Goal: Task Accomplishment & Management: Use online tool/utility

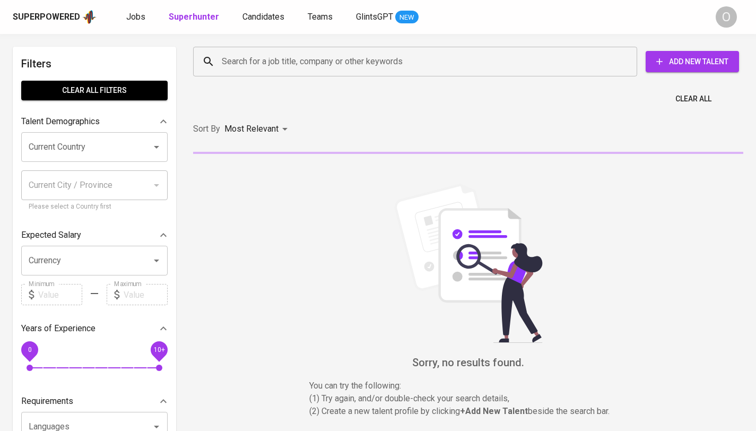
click at [340, 66] on input "Search for a job title, company or other keywords" at bounding box center [417, 61] width 397 height 20
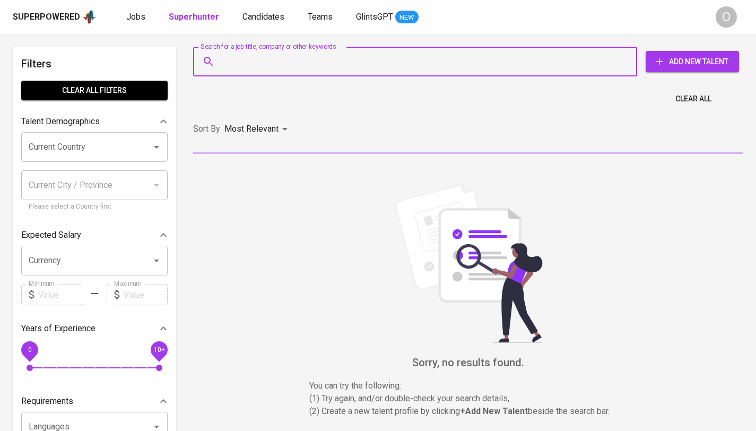
paste input "[EMAIL_ADDRESS][DOMAIN_NAME]"
type input "[EMAIL_ADDRESS][DOMAIN_NAME]"
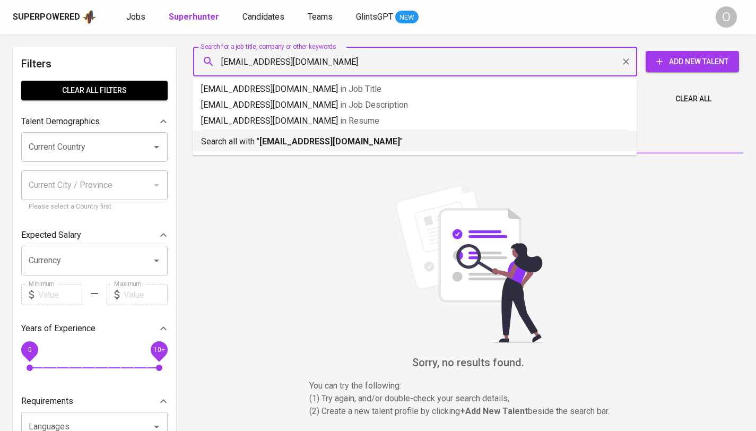
click at [298, 140] on b "[EMAIL_ADDRESS][DOMAIN_NAME]" at bounding box center [329, 141] width 140 height 10
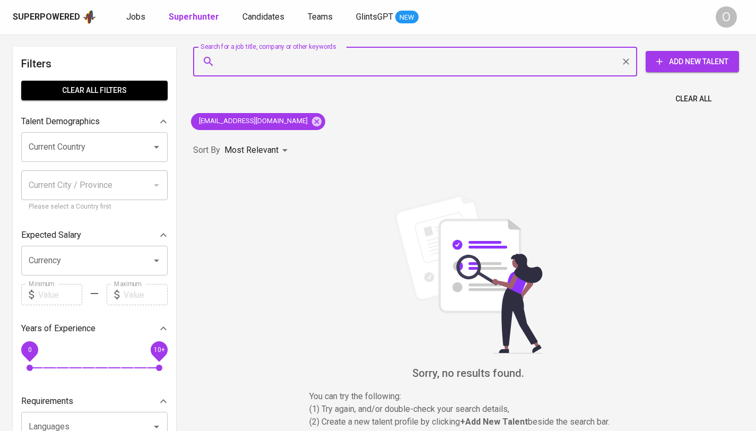
paste input "[EMAIL_ADDRESS][DOMAIN_NAME]"
type input "[EMAIL_ADDRESS][DOMAIN_NAME]"
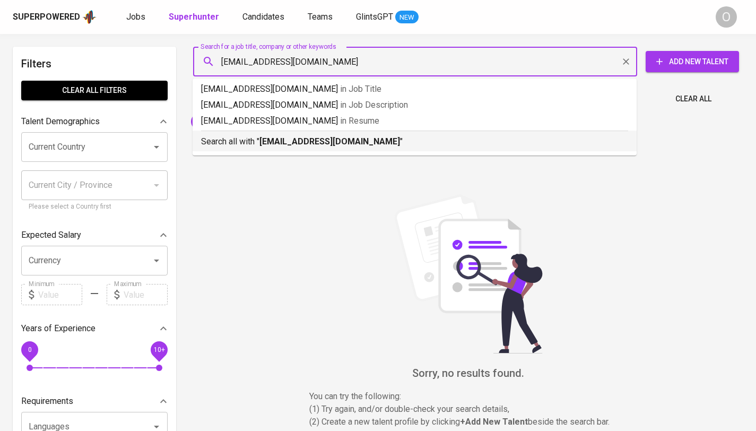
click at [388, 147] on p "Search all with " [EMAIL_ADDRESS][DOMAIN_NAME] "" at bounding box center [414, 141] width 427 height 13
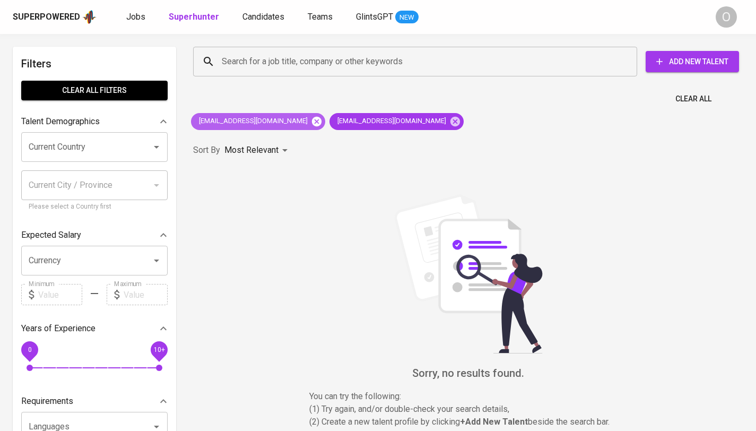
click at [312, 121] on icon at bounding box center [317, 121] width 10 height 10
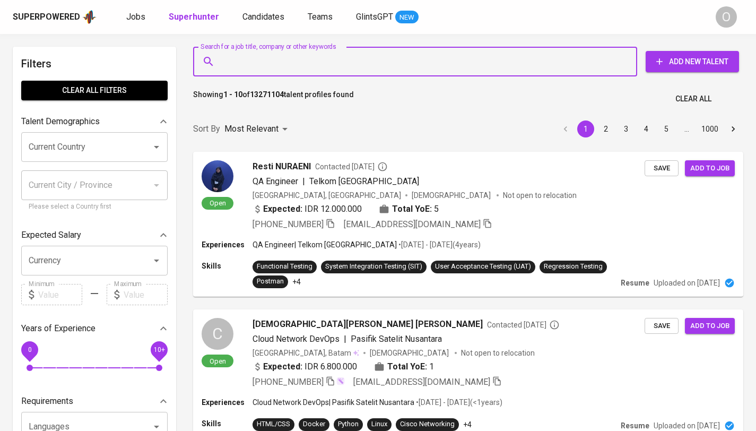
click at [418, 69] on input "Search for a job title, company or other keywords" at bounding box center [417, 61] width 397 height 20
paste input "[EMAIL_ADDRESS][DOMAIN_NAME]"
type input "[EMAIL_ADDRESS][DOMAIN_NAME]"
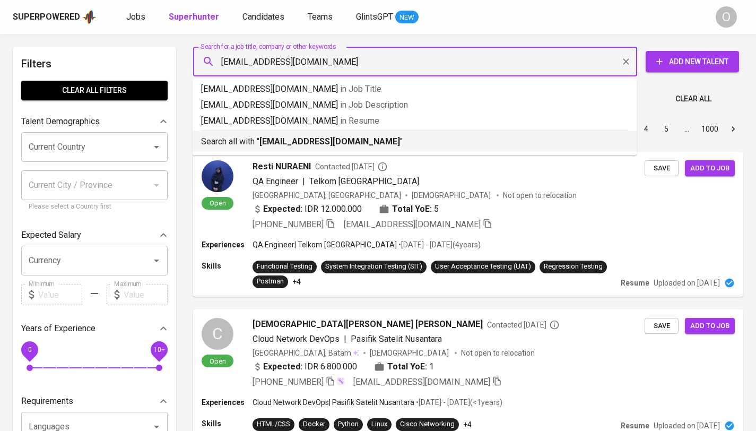
click at [269, 138] on b "[EMAIL_ADDRESS][DOMAIN_NAME]" at bounding box center [329, 141] width 140 height 10
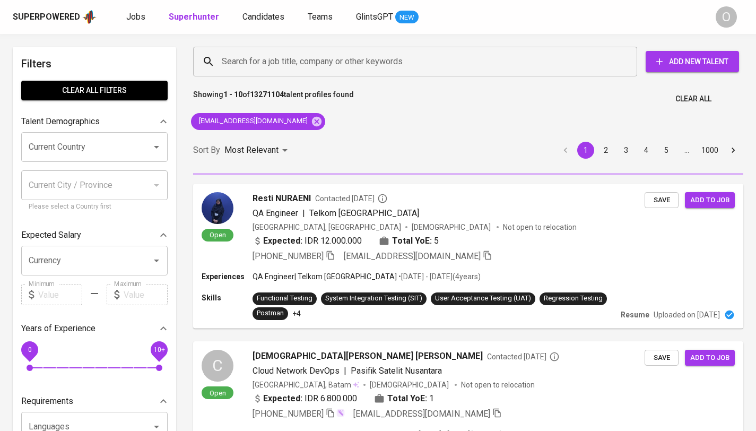
click at [269, 138] on div "Sort By Most Relevant MOST_RELEVANT 1 2 3 4 5 … 1000" at bounding box center [468, 150] width 563 height 32
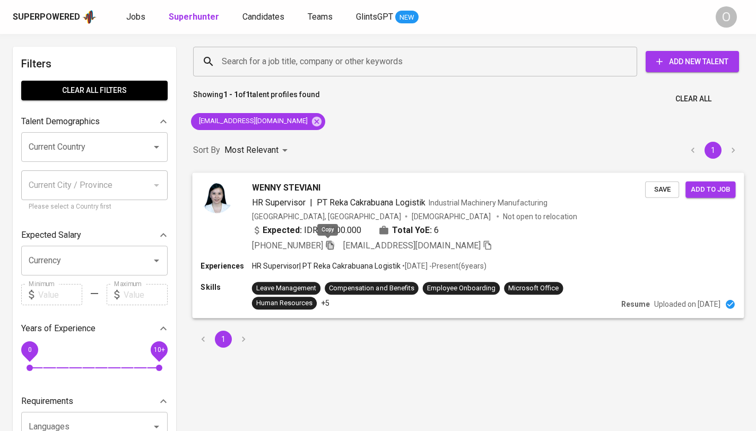
click at [328, 246] on icon "button" at bounding box center [330, 245] width 10 height 10
click at [297, 58] on input "Search for a job title, company or other keywords" at bounding box center [417, 61] width 397 height 20
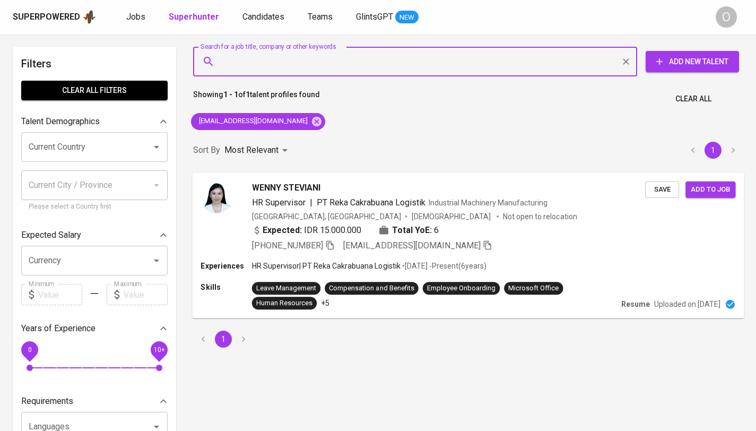
paste input "[EMAIL_ADDRESS][DOMAIN_NAME]"
type input "[EMAIL_ADDRESS][DOMAIN_NAME]"
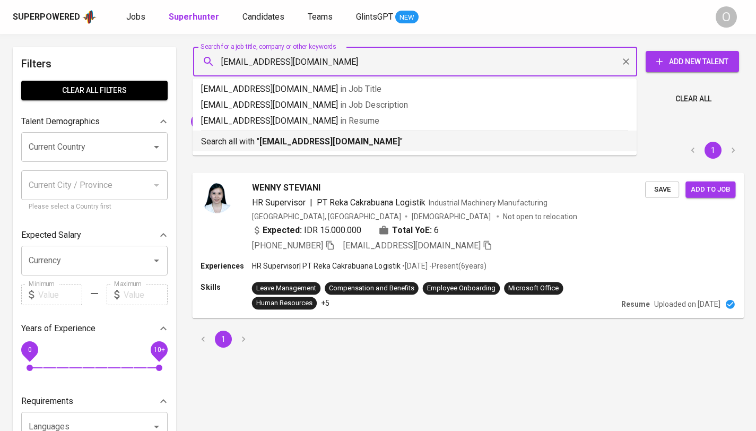
click at [277, 136] on b "[EMAIL_ADDRESS][DOMAIN_NAME]" at bounding box center [329, 141] width 140 height 10
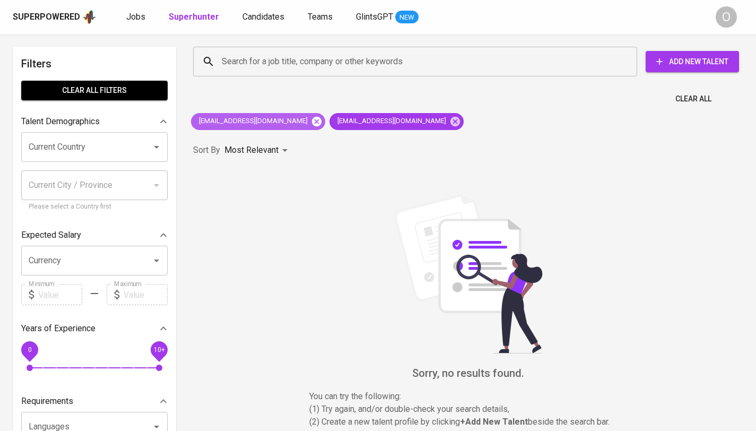
click at [311, 120] on icon at bounding box center [317, 122] width 12 height 12
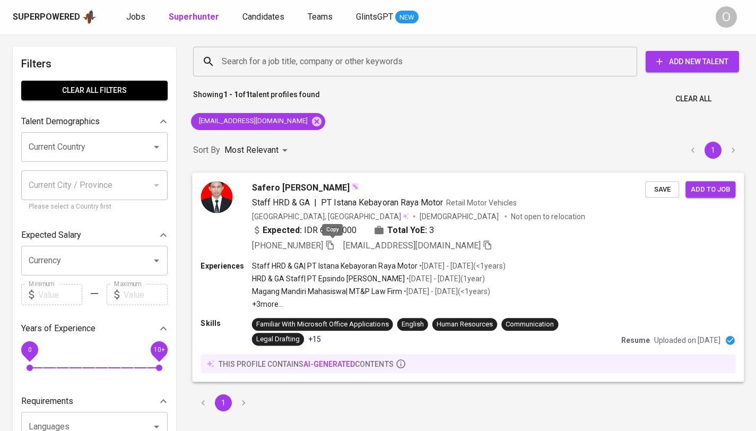
click at [332, 245] on icon "button" at bounding box center [330, 245] width 10 height 10
click at [241, 71] on input "Search for a job title, company or other keywords" at bounding box center [417, 61] width 397 height 20
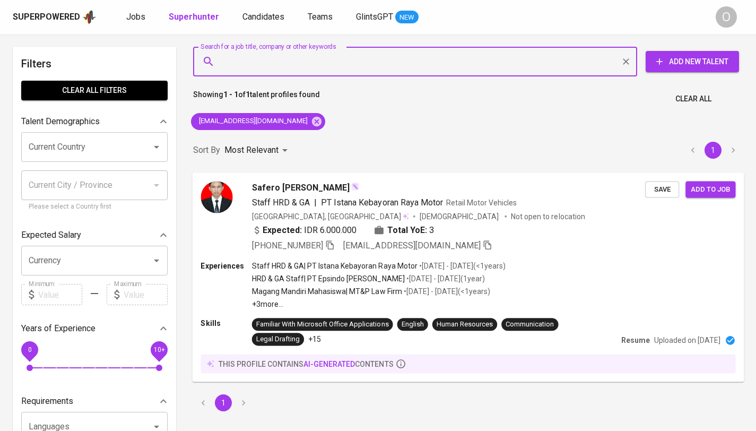
paste input "[EMAIL_ADDRESS][DOMAIN_NAME]"
type input "[EMAIL_ADDRESS][DOMAIN_NAME]"
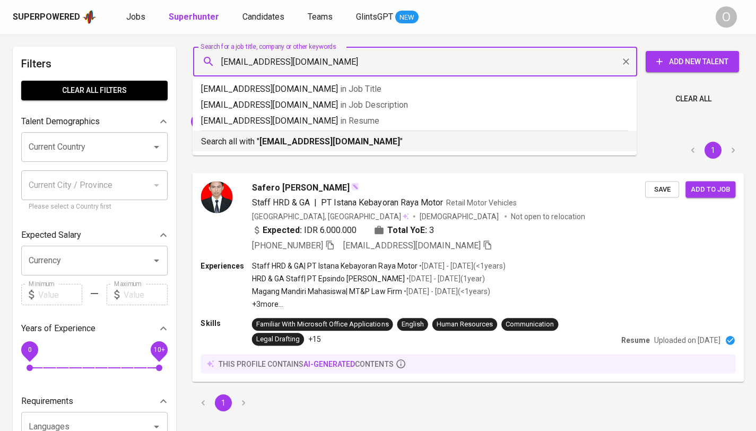
click at [244, 142] on p "Search all with " [EMAIL_ADDRESS][DOMAIN_NAME] "" at bounding box center [414, 141] width 427 height 13
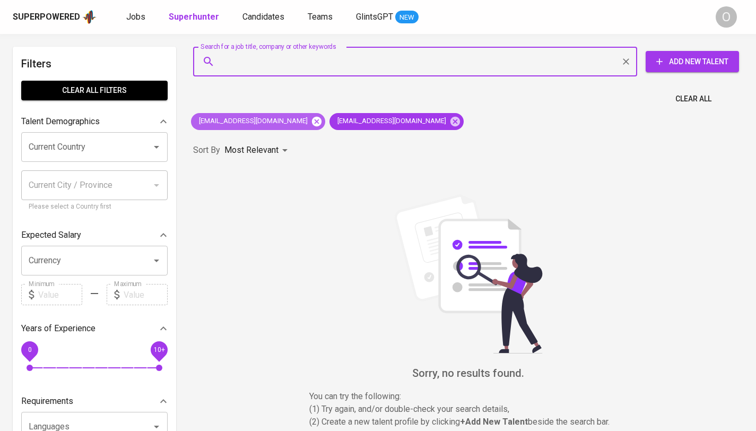
click at [311, 119] on icon at bounding box center [317, 122] width 12 height 12
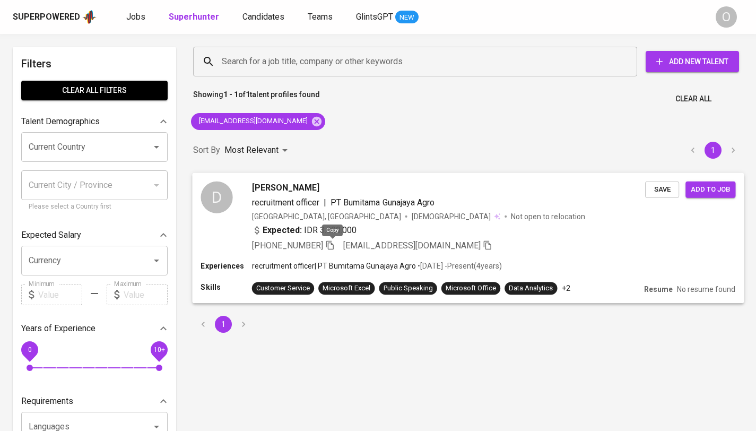
click at [330, 241] on icon "button" at bounding box center [330, 245] width 10 height 10
click at [280, 63] on input "Search for a job title, company or other keywords" at bounding box center [417, 61] width 397 height 20
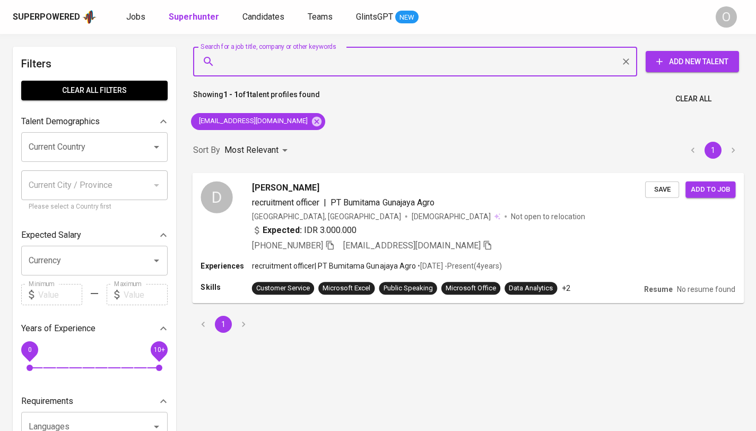
paste input "[EMAIL_ADDRESS][DOMAIN_NAME]"
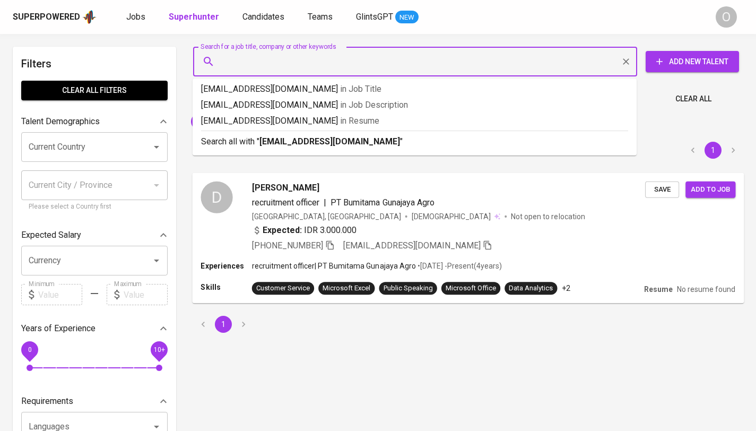
type input "[EMAIL_ADDRESS][DOMAIN_NAME]"
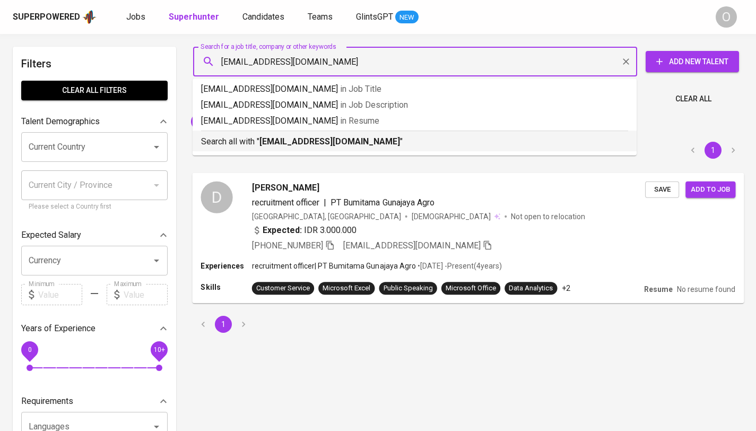
click at [282, 141] on b "[EMAIL_ADDRESS][DOMAIN_NAME]" at bounding box center [329, 141] width 140 height 10
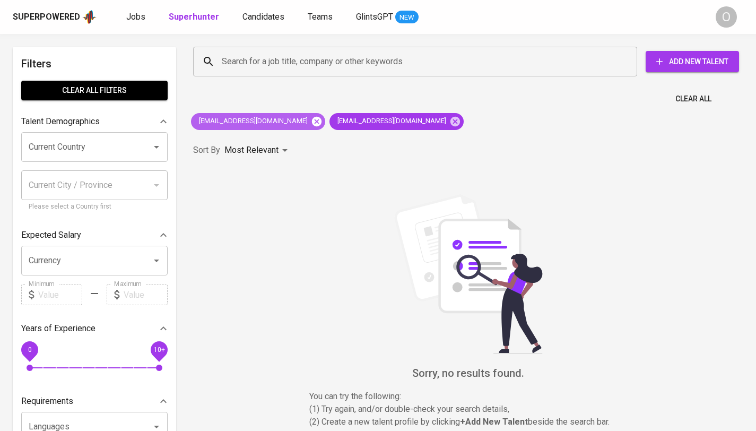
click at [312, 118] on icon at bounding box center [317, 121] width 10 height 10
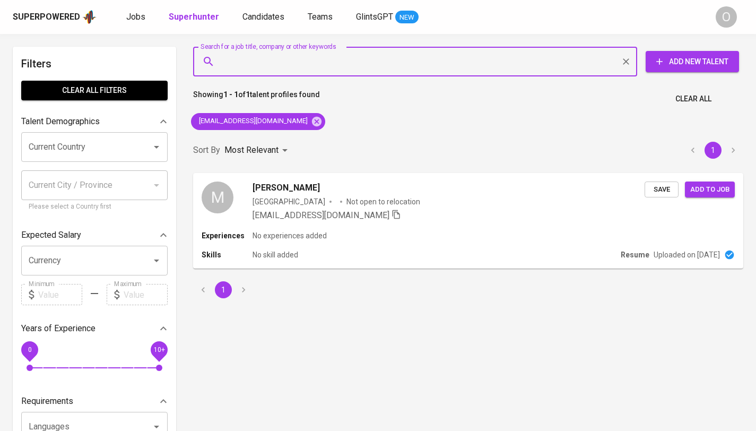
click at [293, 53] on input "Search for a job title, company or other keywords" at bounding box center [417, 61] width 397 height 20
paste input "[EMAIL_ADDRESS][DOMAIN_NAME]"
type input "[EMAIL_ADDRESS][DOMAIN_NAME]"
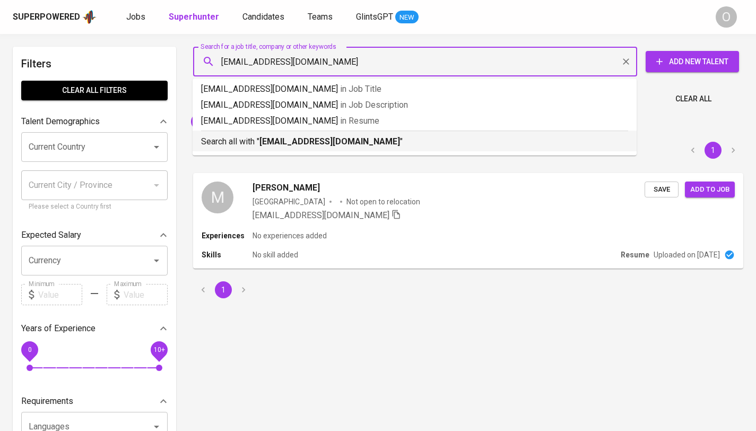
click at [292, 133] on div "Search all with " [EMAIL_ADDRESS][DOMAIN_NAME] "" at bounding box center [414, 138] width 427 height 17
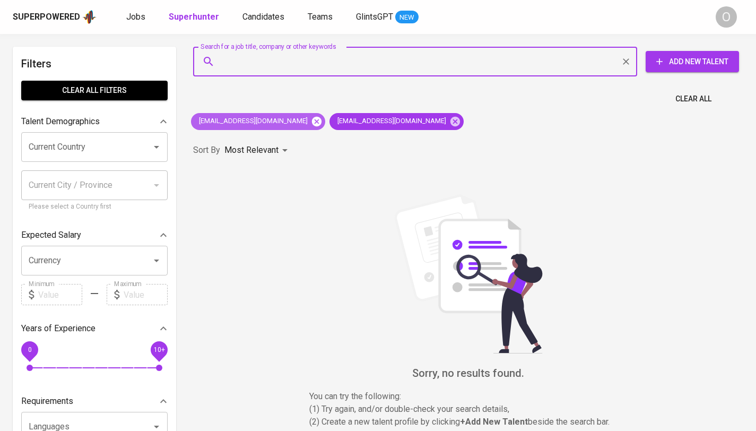
click at [312, 120] on icon at bounding box center [317, 121] width 10 height 10
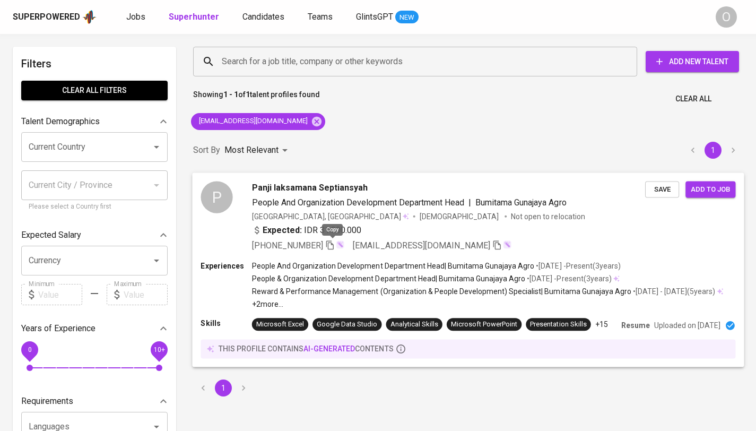
click at [331, 244] on icon "button" at bounding box center [330, 245] width 10 height 10
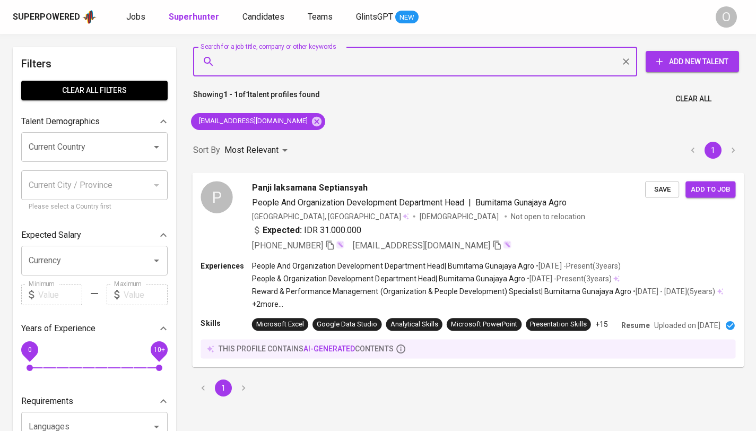
click at [335, 69] on input "Search for a job title, company or other keywords" at bounding box center [417, 61] width 397 height 20
paste input "[EMAIL_ADDRESS][DOMAIN_NAME]"
type input "[EMAIL_ADDRESS][DOMAIN_NAME]"
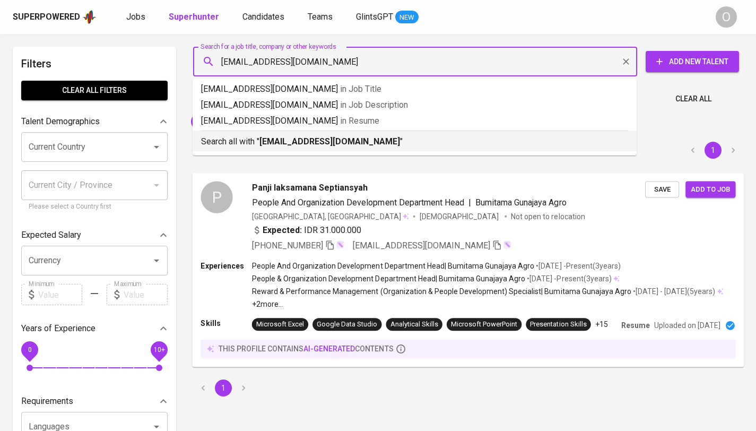
click at [317, 135] on p "Search all with " [EMAIL_ADDRESS][DOMAIN_NAME] "" at bounding box center [414, 141] width 427 height 13
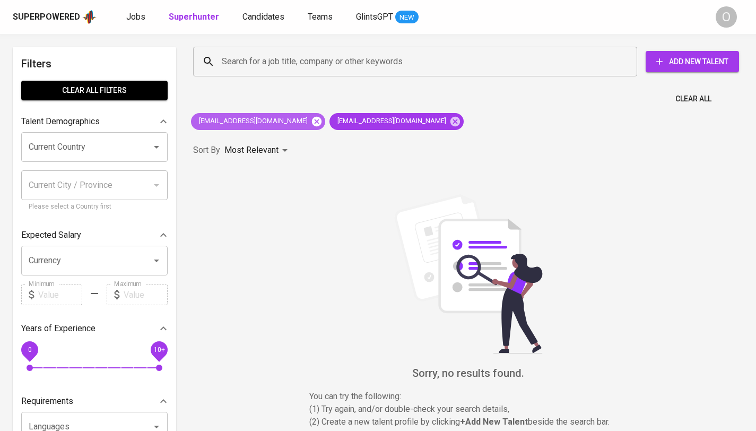
click at [311, 116] on icon at bounding box center [317, 122] width 12 height 12
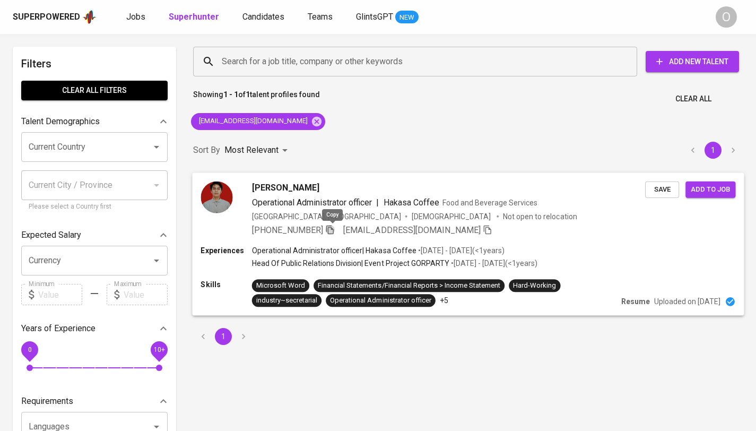
click at [328, 229] on icon "button" at bounding box center [330, 229] width 10 height 10
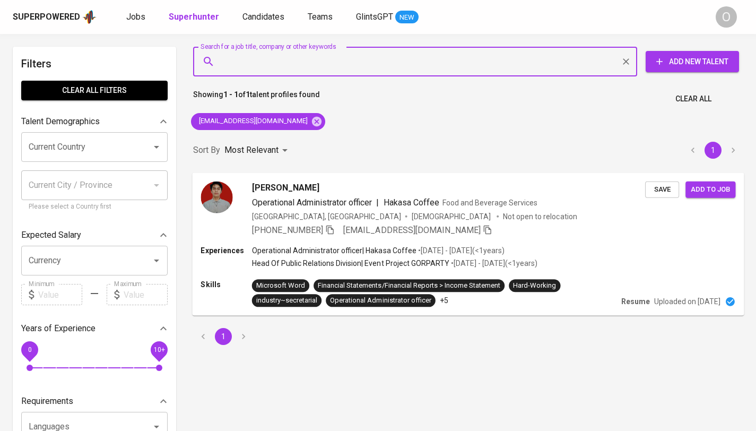
click at [284, 57] on input "Search for a job title, company or other keywords" at bounding box center [417, 61] width 397 height 20
paste input "[EMAIL_ADDRESS][PERSON_NAME][DOMAIN_NAME]"
type input "[EMAIL_ADDRESS][PERSON_NAME][DOMAIN_NAME]"
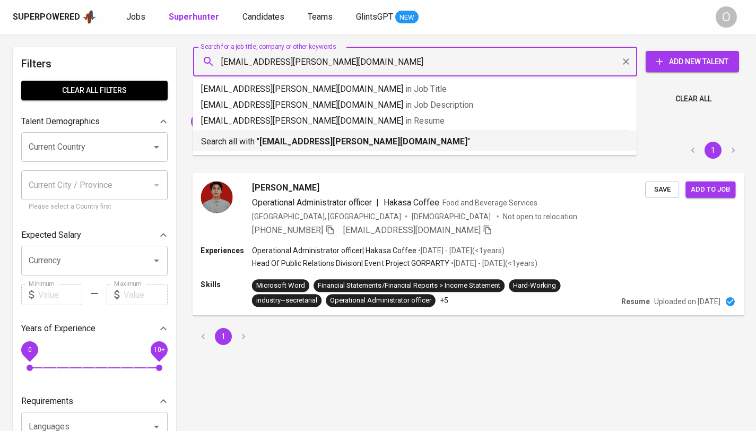
click at [273, 144] on b "[EMAIL_ADDRESS][PERSON_NAME][DOMAIN_NAME]" at bounding box center [363, 141] width 208 height 10
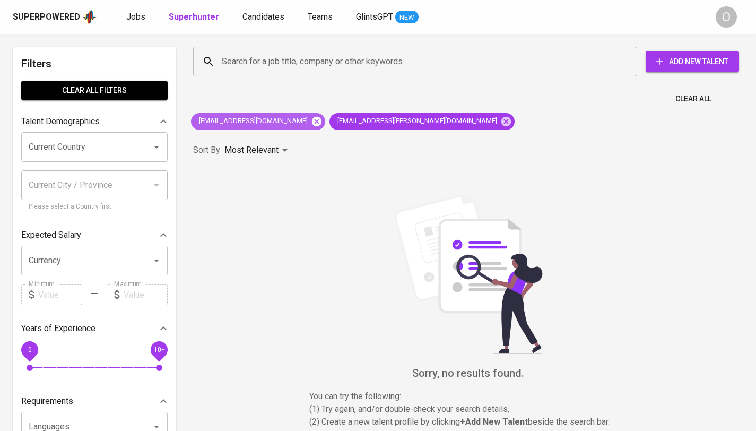
click at [312, 120] on icon at bounding box center [317, 121] width 10 height 10
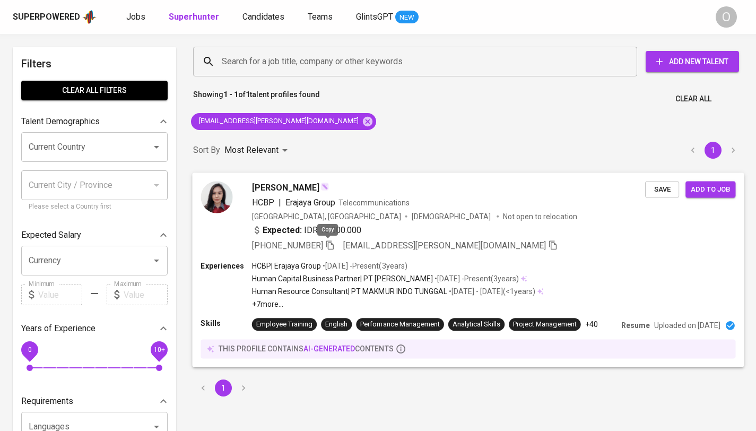
click at [326, 243] on icon "button" at bounding box center [329, 244] width 7 height 9
click at [319, 63] on input "Search for a job title, company or other keywords" at bounding box center [417, 61] width 397 height 20
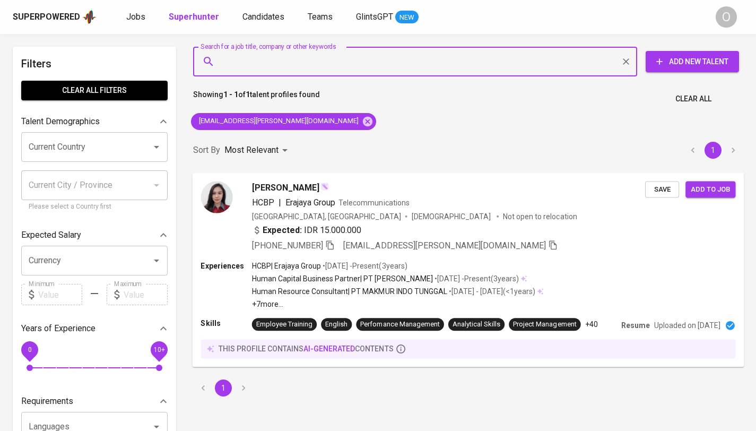
paste input "[PERSON_NAME][EMAIL_ADDRESS][PERSON_NAME][DOMAIN_NAME]"
type input "[PERSON_NAME][EMAIL_ADDRESS][PERSON_NAME][DOMAIN_NAME]"
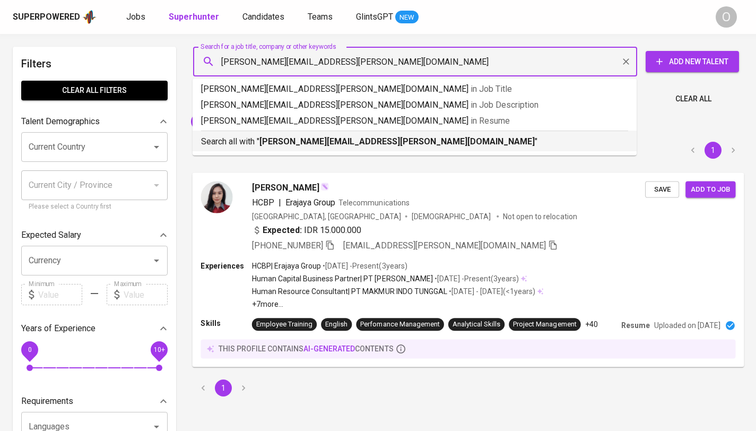
click at [253, 150] on li "Search all with " [PERSON_NAME][EMAIL_ADDRESS][PERSON_NAME][DOMAIN_NAME] "" at bounding box center [414, 140] width 444 height 21
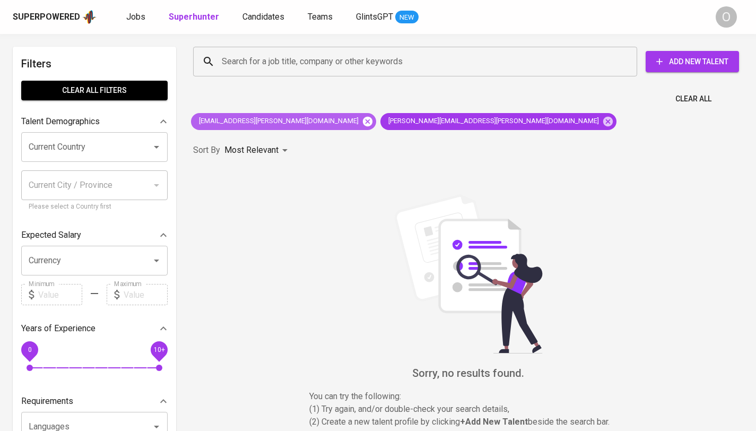
click at [362, 119] on icon at bounding box center [368, 122] width 12 height 12
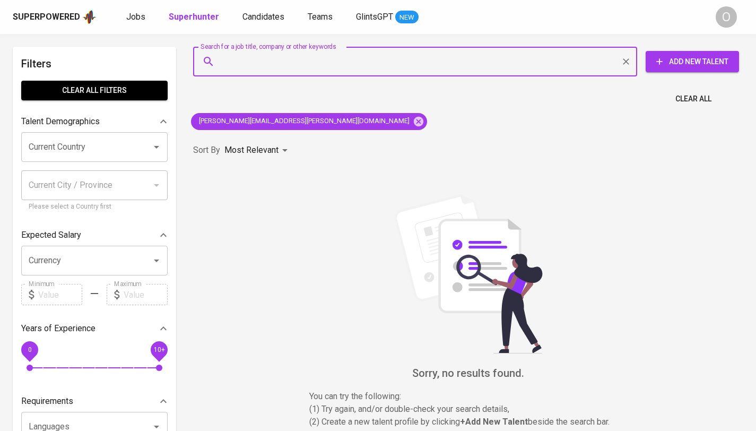
click at [288, 58] on input "Search for a job title, company or other keywords" at bounding box center [417, 61] width 397 height 20
paste input "[EMAIL_ADDRESS][DOMAIN_NAME]"
type input "[EMAIL_ADDRESS][DOMAIN_NAME]"
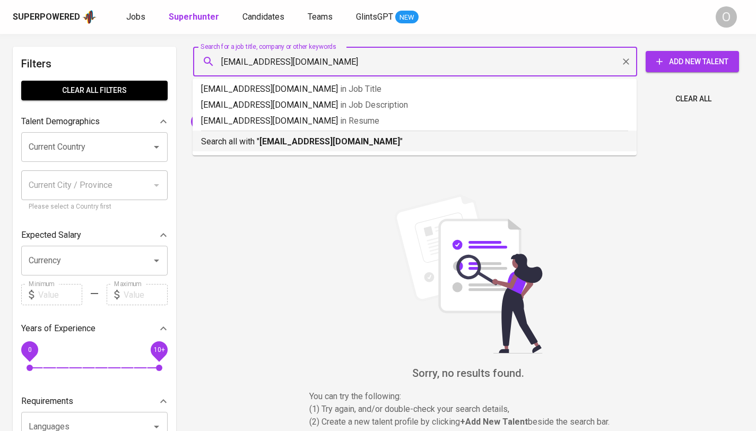
click at [262, 146] on b "[EMAIL_ADDRESS][DOMAIN_NAME]" at bounding box center [329, 141] width 140 height 10
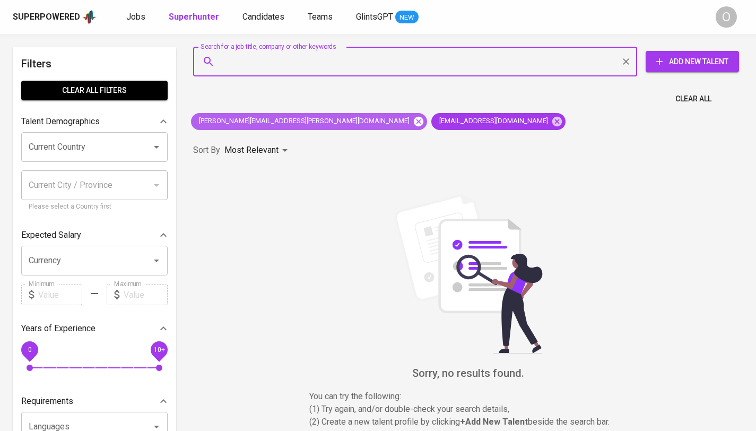
click at [414, 120] on icon at bounding box center [419, 121] width 10 height 10
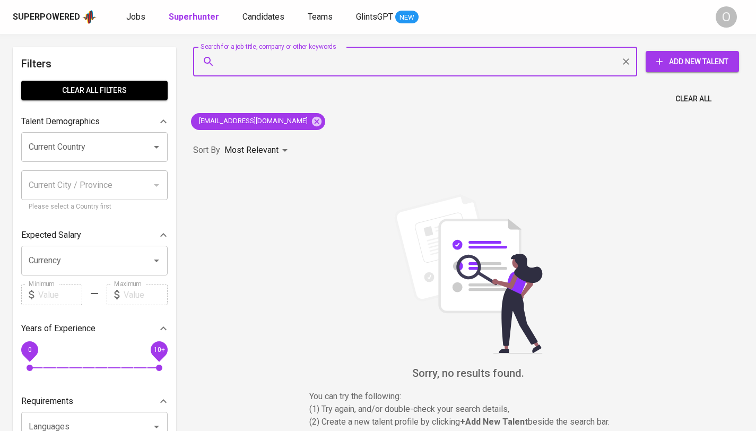
click at [292, 62] on input "Search for a job title, company or other keywords" at bounding box center [417, 61] width 397 height 20
paste input "[EMAIL_ADDRESS][DOMAIN_NAME]"
type input "[EMAIL_ADDRESS][DOMAIN_NAME]"
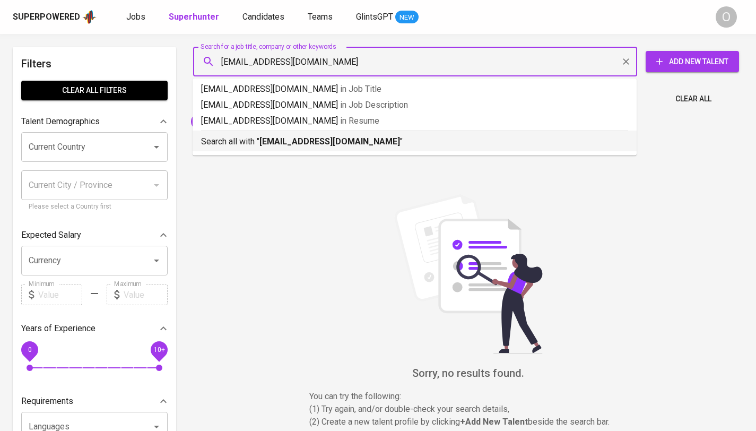
click at [294, 147] on li "Search all with " [EMAIL_ADDRESS][DOMAIN_NAME] "" at bounding box center [414, 140] width 444 height 21
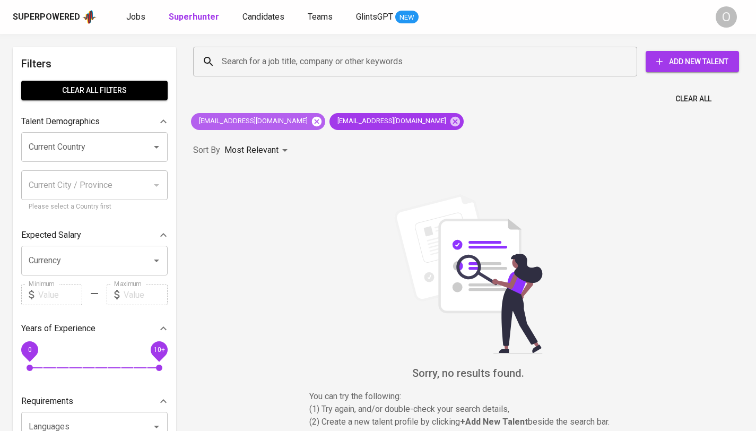
click at [312, 119] on icon at bounding box center [317, 121] width 10 height 10
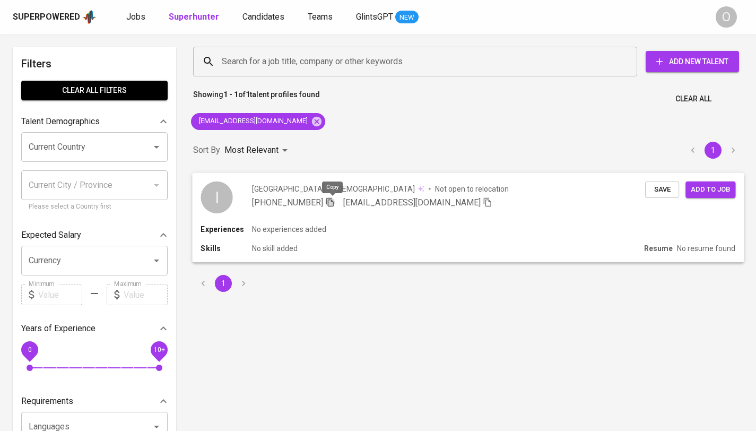
click at [329, 200] on icon "button" at bounding box center [329, 201] width 7 height 9
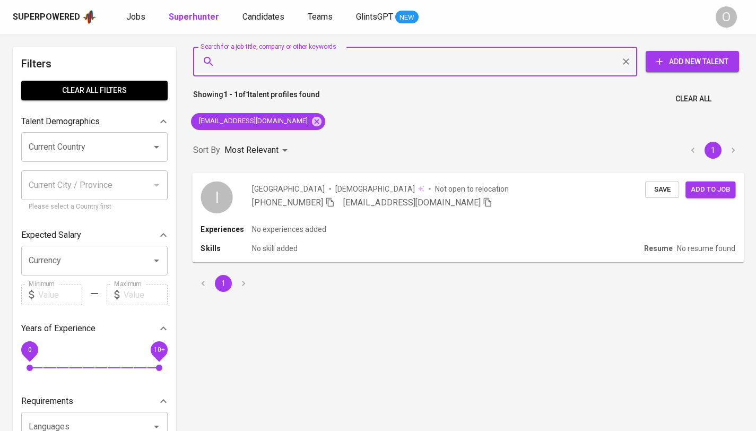
click at [231, 66] on input "Search for a job title, company or other keywords" at bounding box center [417, 61] width 397 height 20
paste input "[EMAIL_ADDRESS][DOMAIN_NAME]"
type input "[EMAIL_ADDRESS][DOMAIN_NAME]"
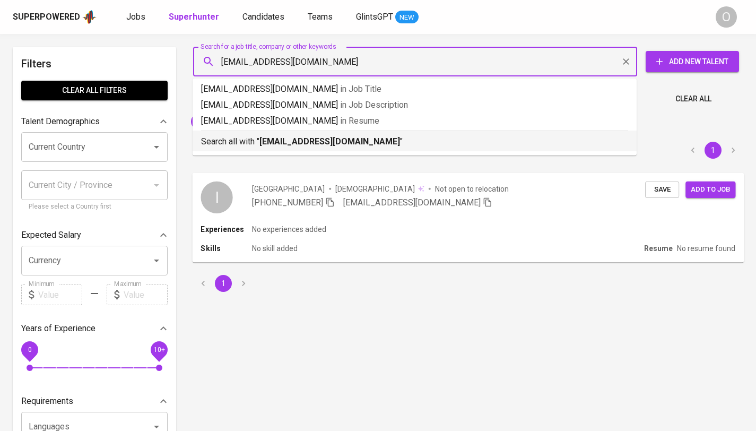
click at [244, 138] on p "Search all with " [EMAIL_ADDRESS][DOMAIN_NAME] "" at bounding box center [414, 141] width 427 height 13
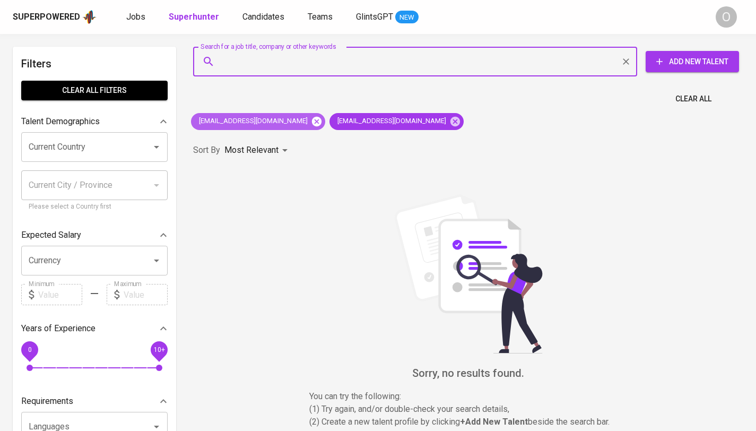
click at [312, 121] on icon at bounding box center [317, 121] width 10 height 10
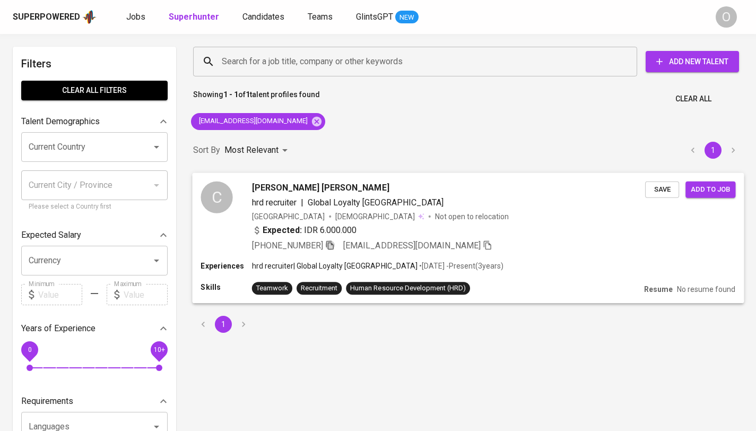
click at [331, 245] on icon "button" at bounding box center [330, 245] width 10 height 10
